Goal: Navigation & Orientation: Find specific page/section

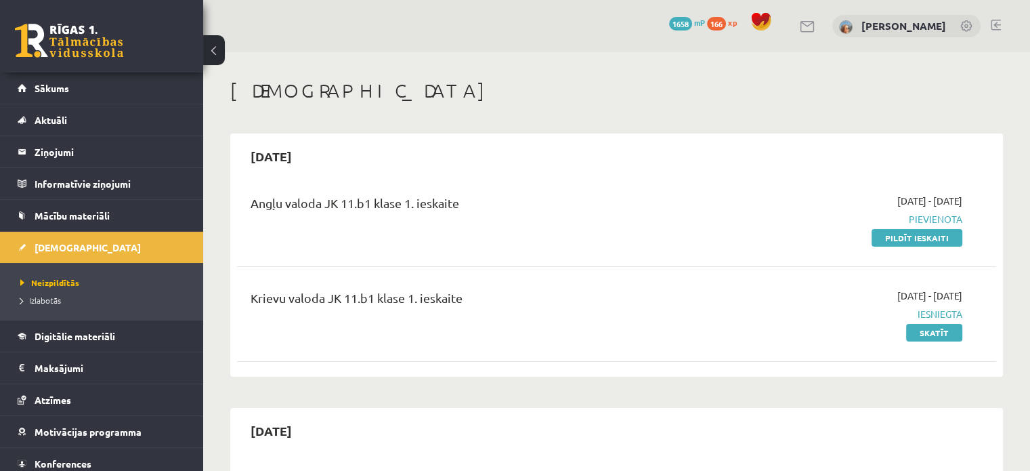
scroll to position [38, 0]
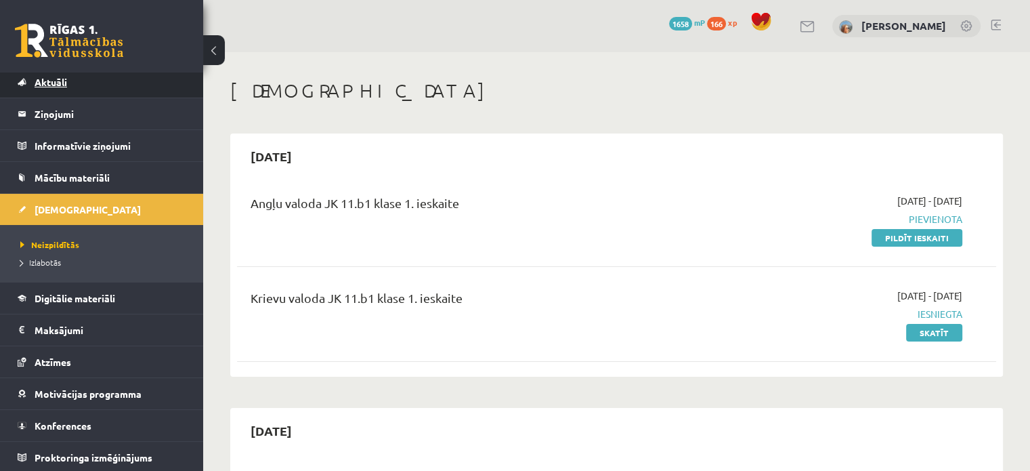
drag, startPoint x: 0, startPoint y: 0, endPoint x: 112, endPoint y: 89, distance: 143.2
click at [112, 89] on link "Aktuāli" at bounding box center [102, 81] width 169 height 31
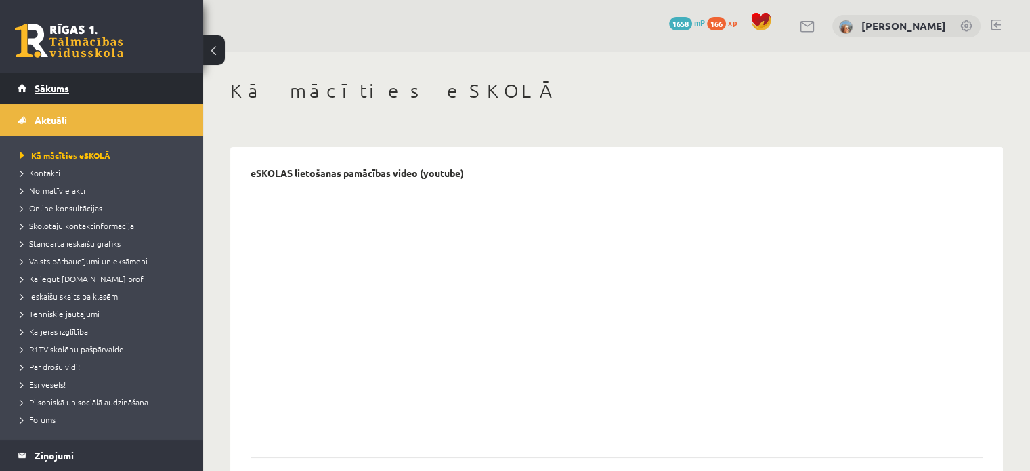
click at [127, 85] on link "Sākums" at bounding box center [102, 87] width 169 height 31
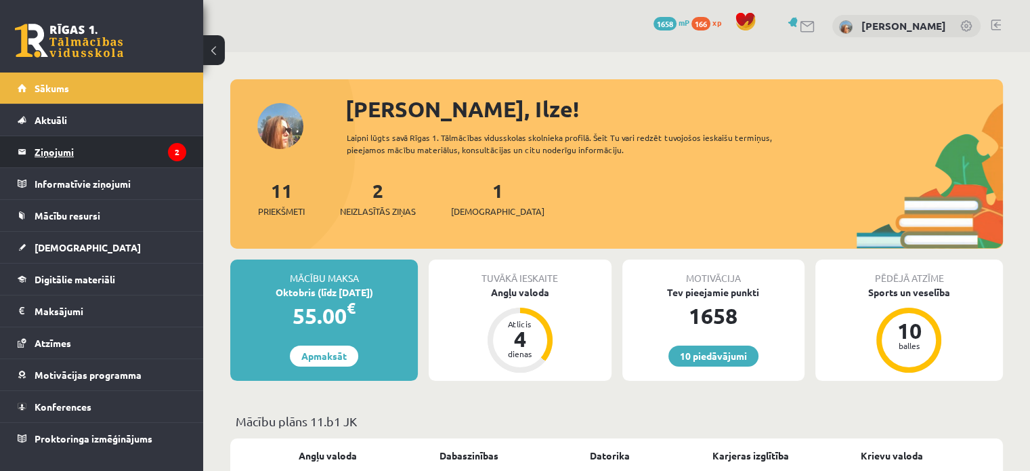
click at [116, 150] on legend "Ziņojumi 2" at bounding box center [111, 151] width 152 height 31
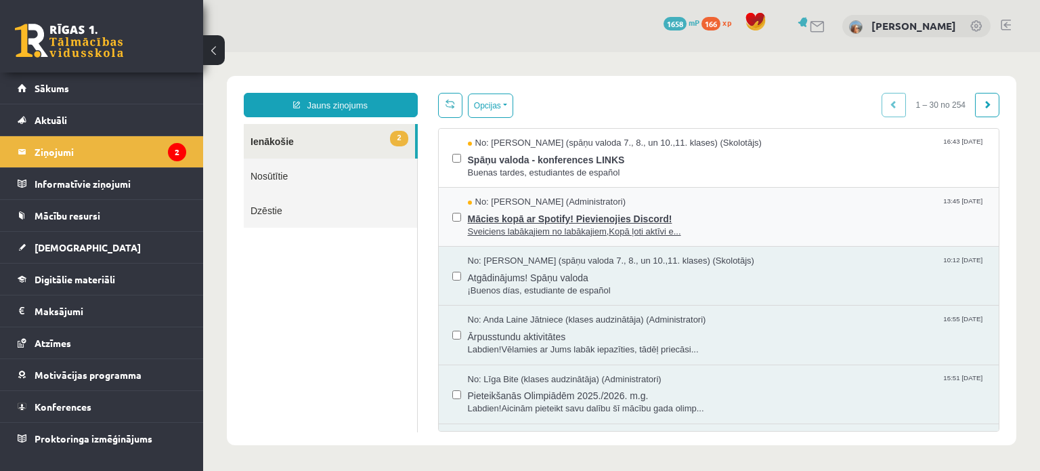
click at [499, 214] on span "Mācies kopā ar Spotify! Pievienojies Discord!" at bounding box center [727, 217] width 518 height 17
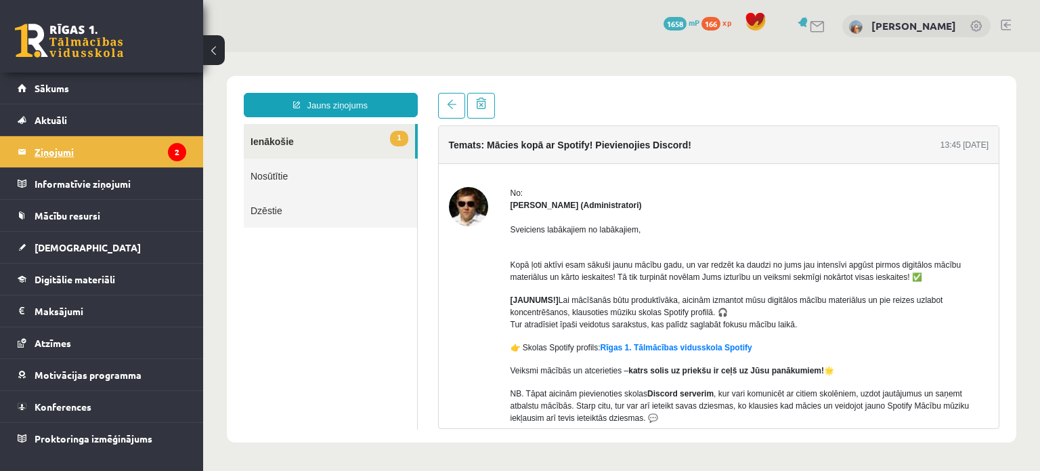
click at [124, 161] on legend "Ziņojumi 2" at bounding box center [111, 151] width 152 height 31
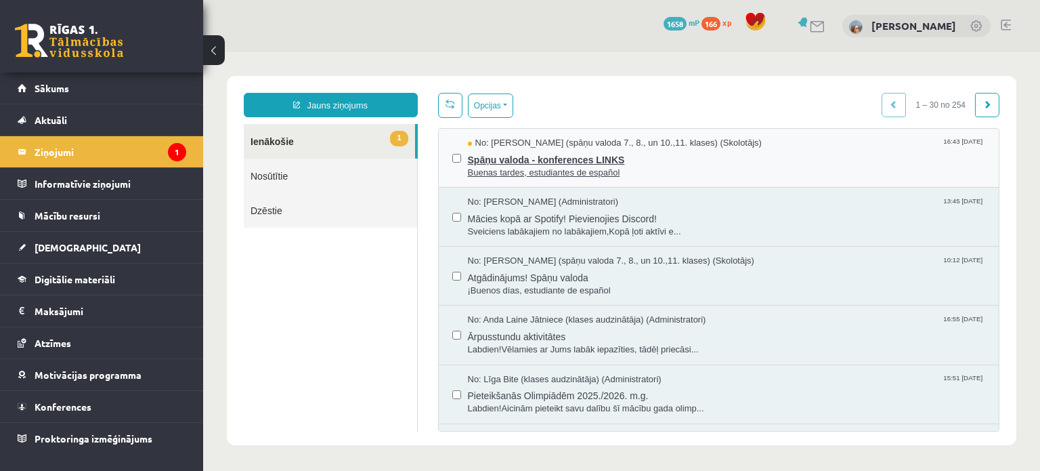
click at [604, 167] on span "Buenas tardes, estudiantes de español" at bounding box center [727, 173] width 518 height 13
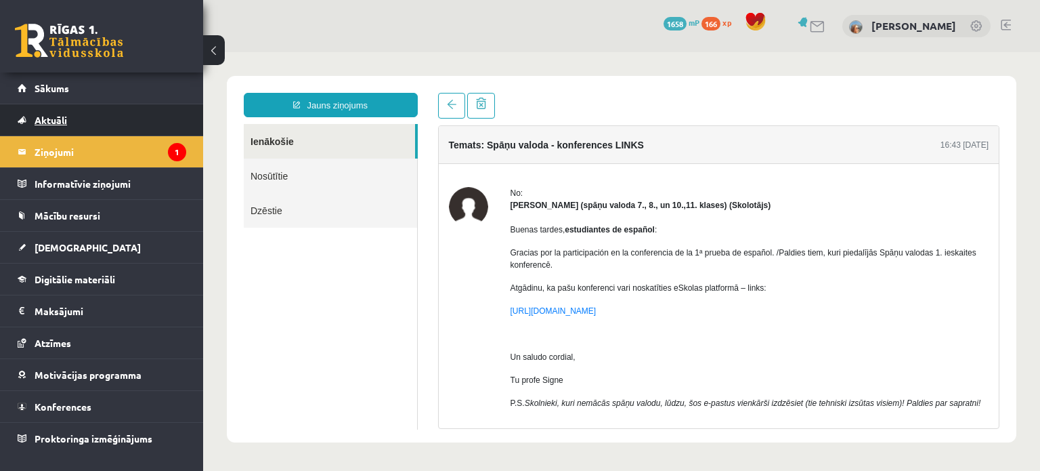
click at [103, 105] on link "Aktuāli" at bounding box center [102, 119] width 169 height 31
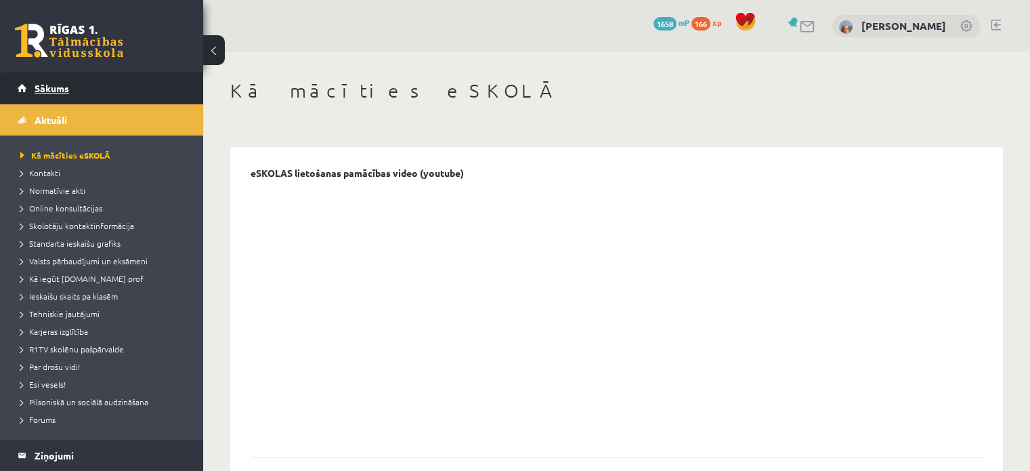
click at [85, 91] on link "Sākums" at bounding box center [102, 87] width 169 height 31
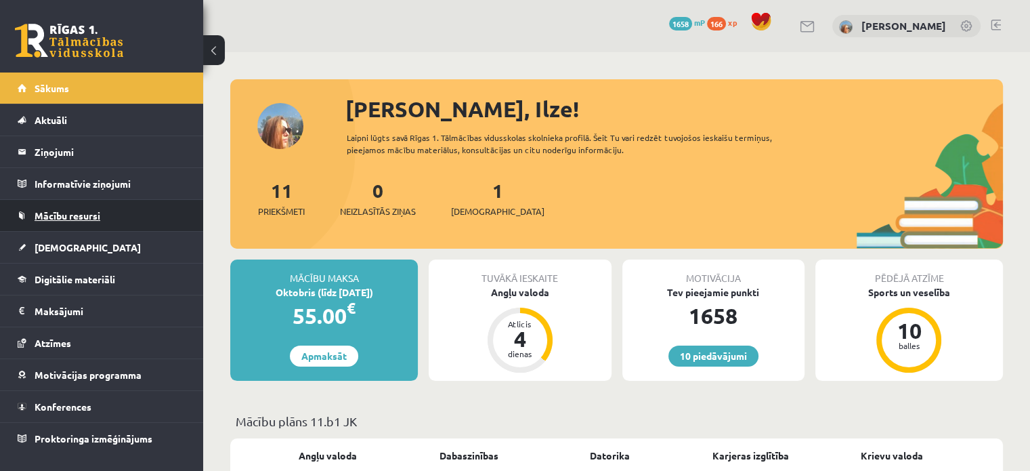
click at [108, 220] on link "Mācību resursi" at bounding box center [102, 215] width 169 height 31
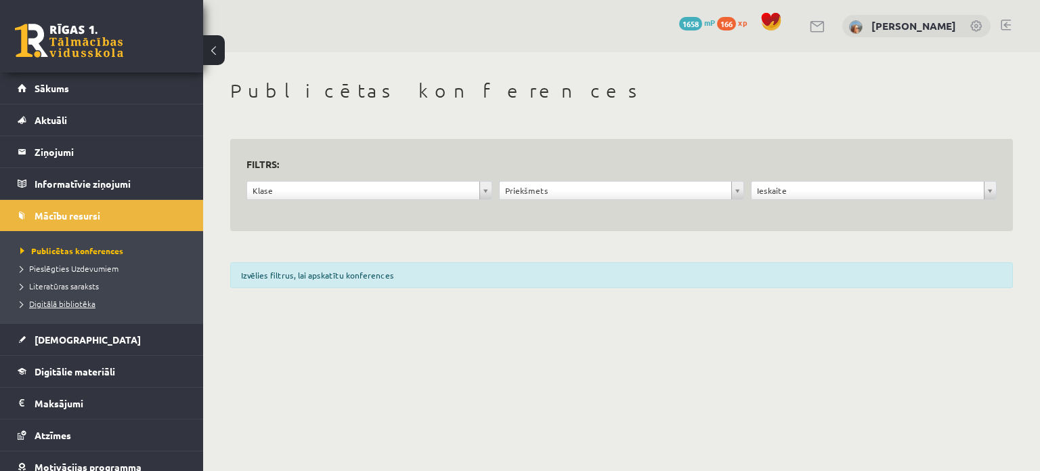
click at [95, 297] on link "Digitālā bibliotēka" at bounding box center [104, 303] width 169 height 12
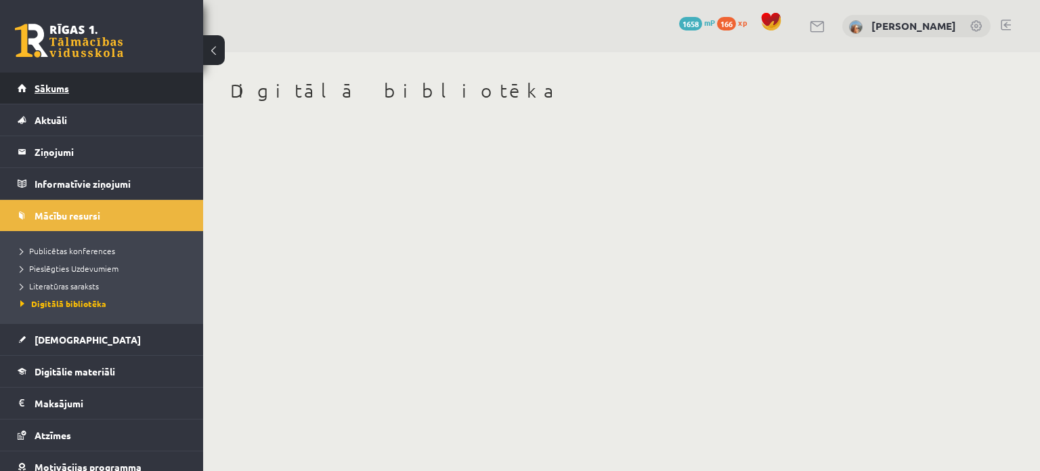
click at [121, 93] on link "Sākums" at bounding box center [102, 87] width 169 height 31
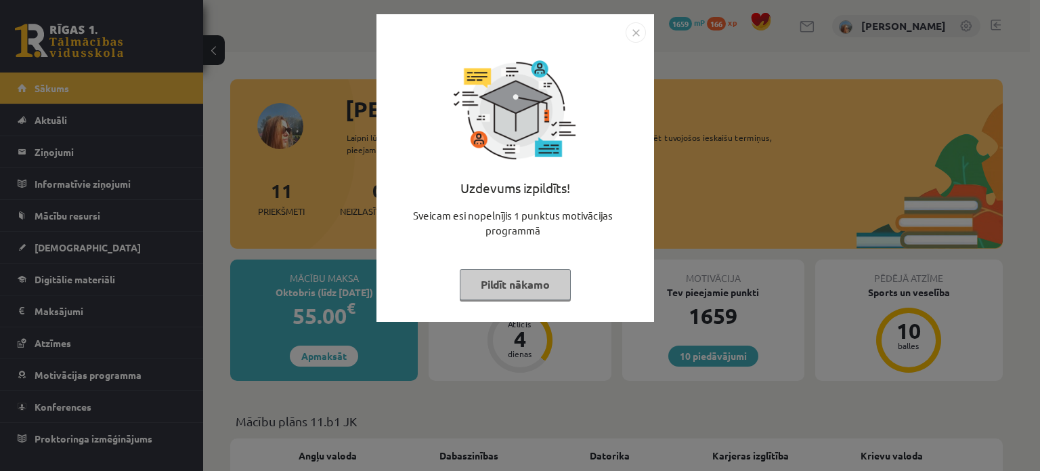
click at [498, 292] on button "Pildīt nākamo" at bounding box center [515, 284] width 111 height 31
